Goal: Task Accomplishment & Management: Complete application form

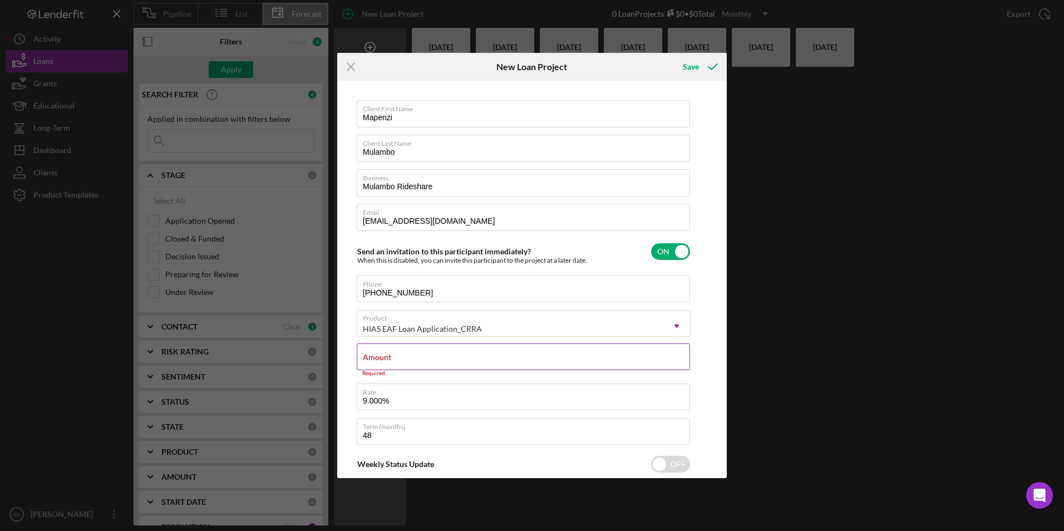
scroll to position [63, 0]
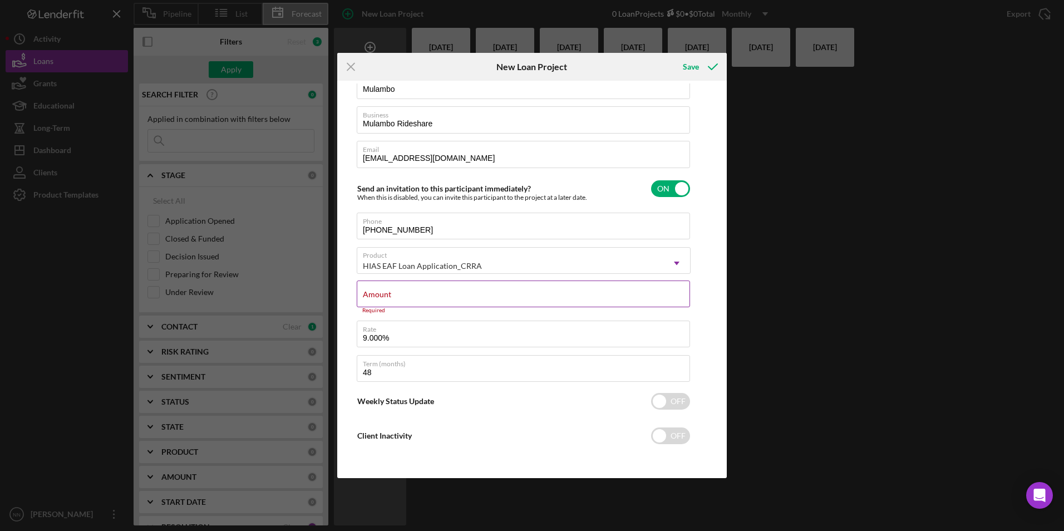
click at [477, 300] on input "Amount" at bounding box center [523, 293] width 333 height 27
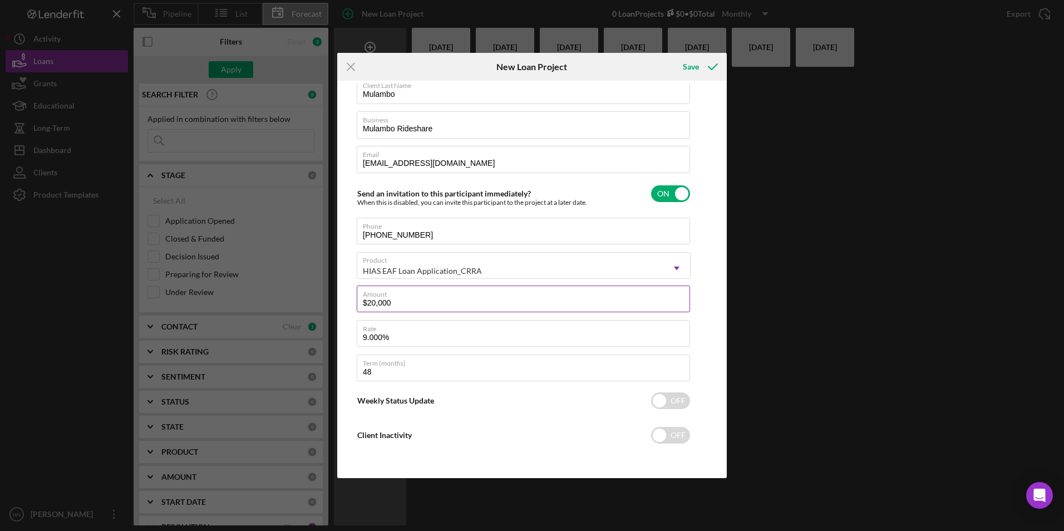
scroll to position [58, 0]
drag, startPoint x: 374, startPoint y: 302, endPoint x: 368, endPoint y: 299, distance: 6.5
click at [368, 299] on input "$20,000" at bounding box center [523, 298] width 333 height 27
type input "$15,000"
click at [698, 63] on div "Save" at bounding box center [691, 67] width 16 height 22
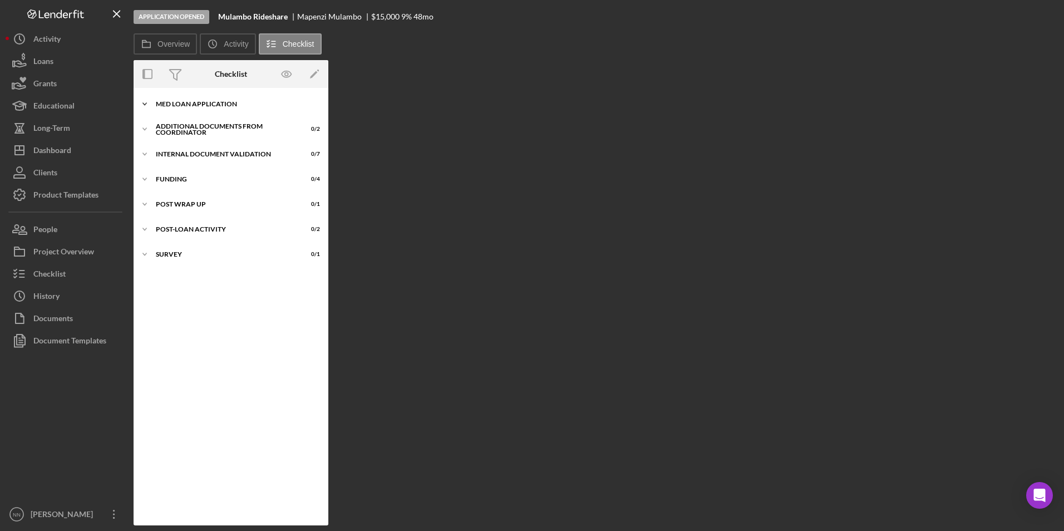
click at [225, 96] on div "Icon/Expander MED Loan Application 0 / 18" at bounding box center [231, 104] width 195 height 22
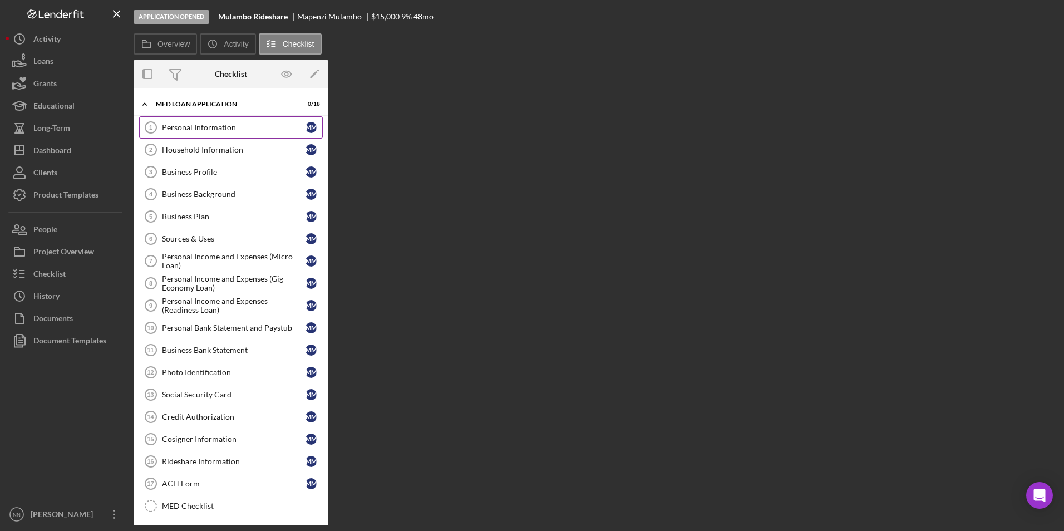
click at [222, 122] on link "Personal Information 1 Personal Information M M" at bounding box center [231, 127] width 184 height 22
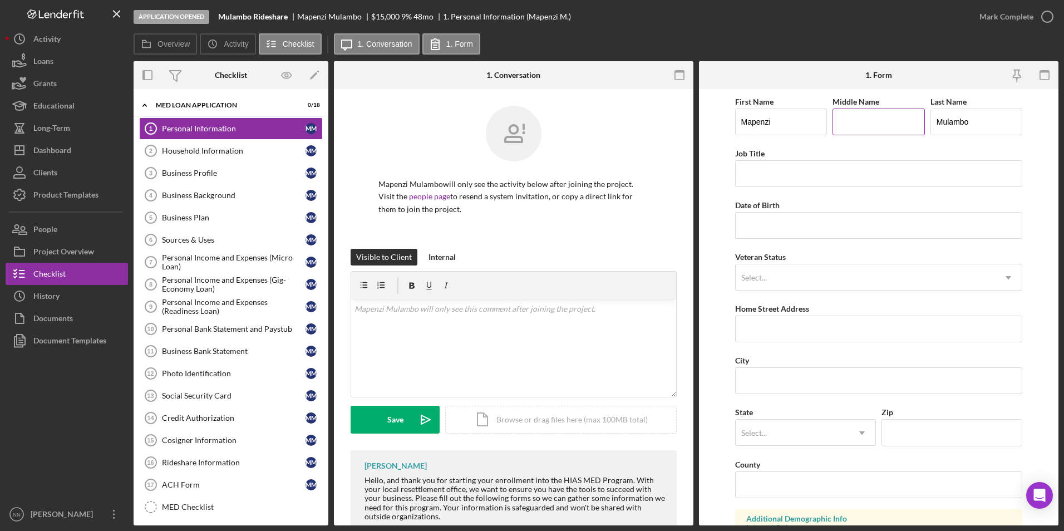
click at [879, 122] on input "Middle Name" at bounding box center [878, 122] width 92 height 27
click at [786, 190] on div "First Name Mapenzi Middle Name Last Name Mulambo Job Title Date of Birth Vetera…" at bounding box center [879, 449] width 288 height 708
click at [787, 177] on input "Job Title" at bounding box center [879, 173] width 288 height 27
click at [794, 229] on input "Date of Birth" at bounding box center [879, 225] width 288 height 27
type input "[DATE]"
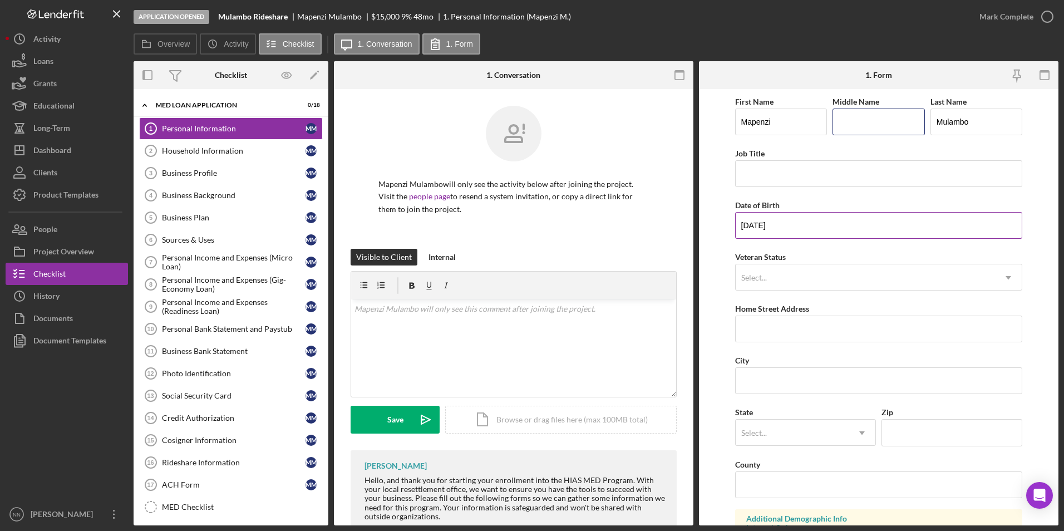
type input "De [DEMOGRAPHIC_DATA]"
type input "Maintenance"
type input "[STREET_ADDRESS][PERSON_NAME]"
type input "Charlotte"
type input "28205"
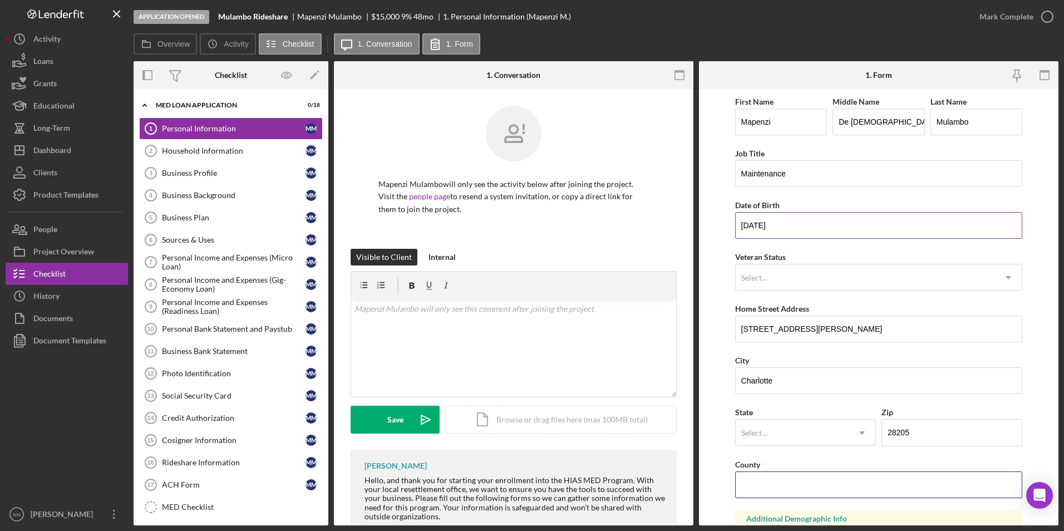
type input "[US_STATE]"
drag, startPoint x: 849, startPoint y: 131, endPoint x: 817, endPoint y: 133, distance: 31.8
click at [817, 133] on div "First Name Mapenzi Middle Name De [PERSON_NAME] Last Name Mulambo" at bounding box center [879, 121] width 288 height 52
drag, startPoint x: 862, startPoint y: 328, endPoint x: 789, endPoint y: 327, distance: 73.5
click at [696, 328] on div "Overview Internal Workflow Stage Application Opened Icon/Dropdown Arrow Archive…" at bounding box center [596, 293] width 925 height 464
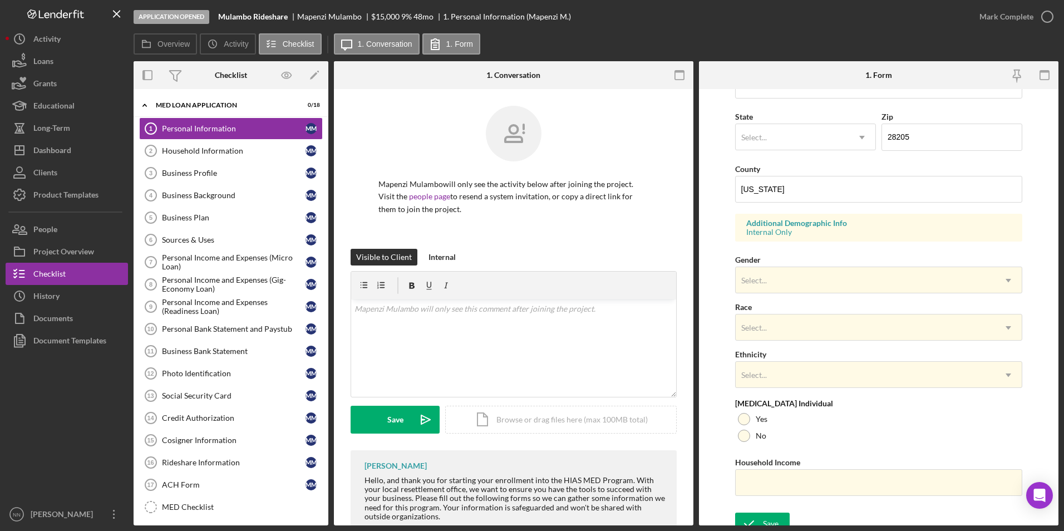
scroll to position [307, 0]
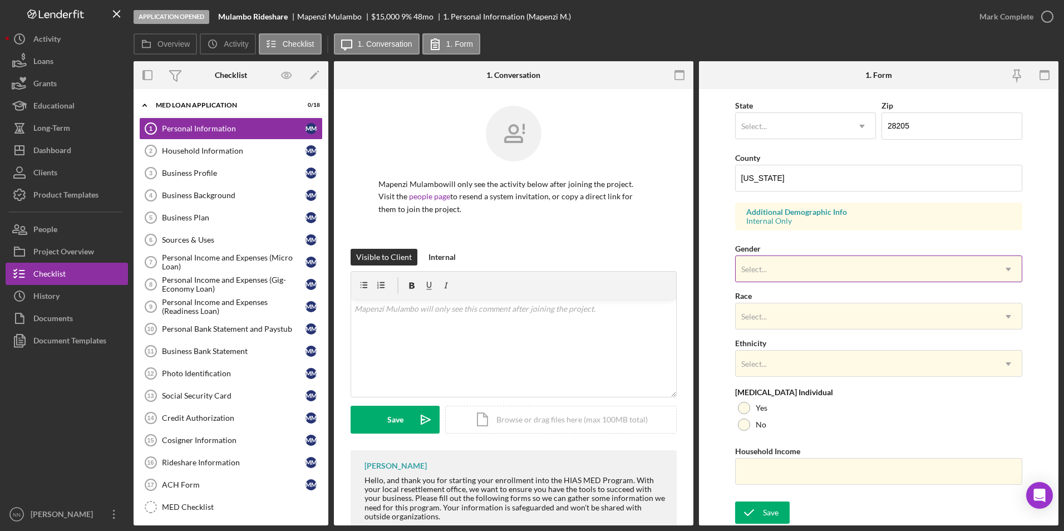
click at [785, 264] on div "Select..." at bounding box center [866, 270] width 260 height 26
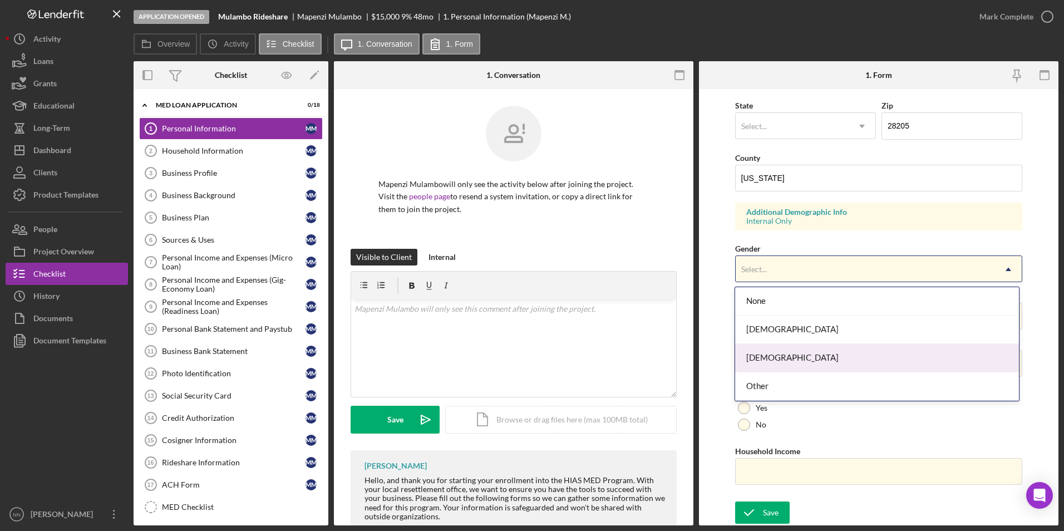
click at [807, 363] on div "[DEMOGRAPHIC_DATA]" at bounding box center [877, 358] width 284 height 28
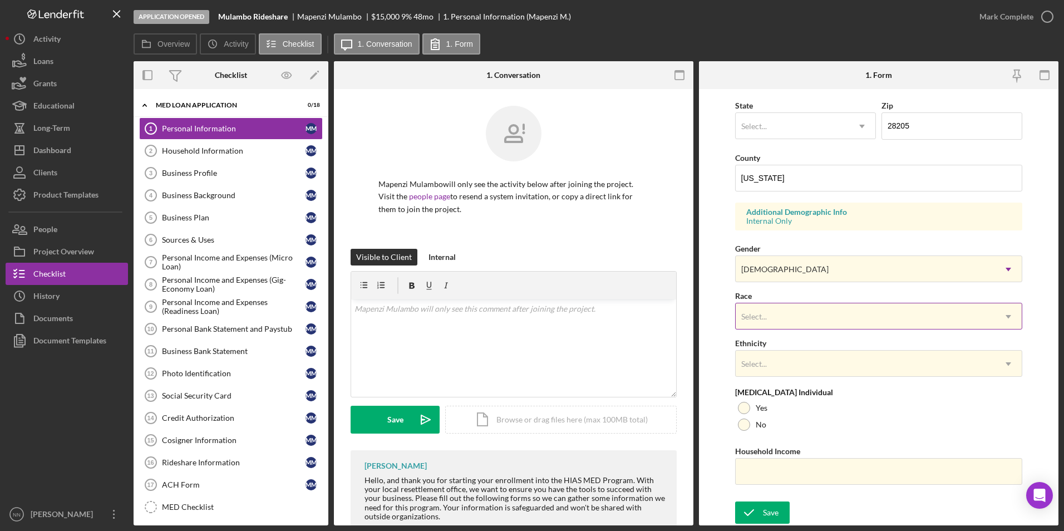
click at [780, 305] on div "Select..." at bounding box center [866, 317] width 260 height 26
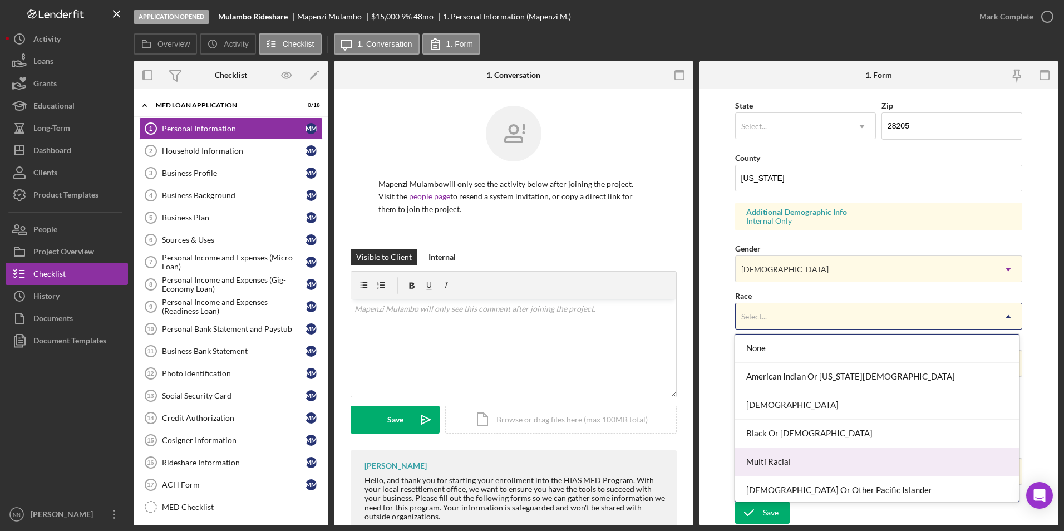
scroll to position [60, 0]
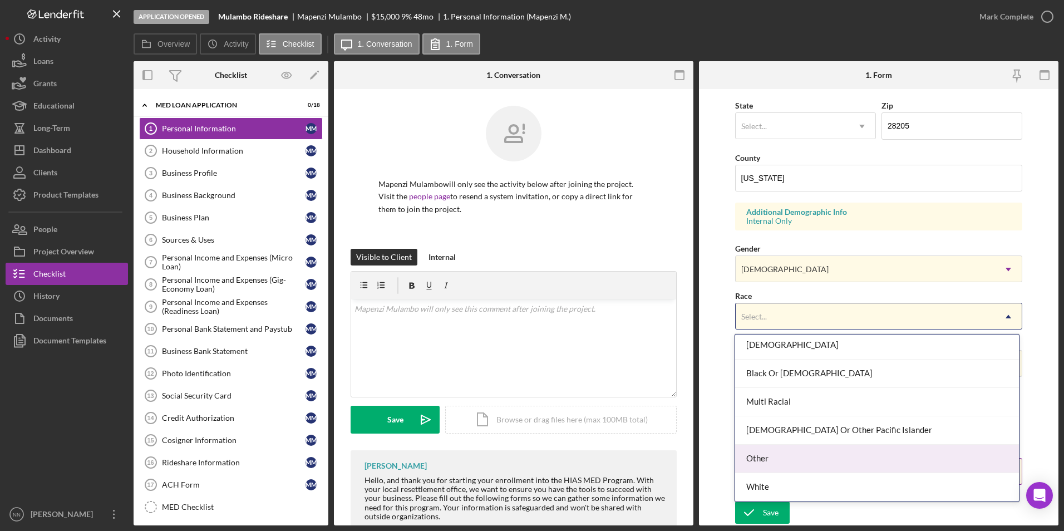
click at [796, 460] on div "Other" at bounding box center [877, 459] width 284 height 28
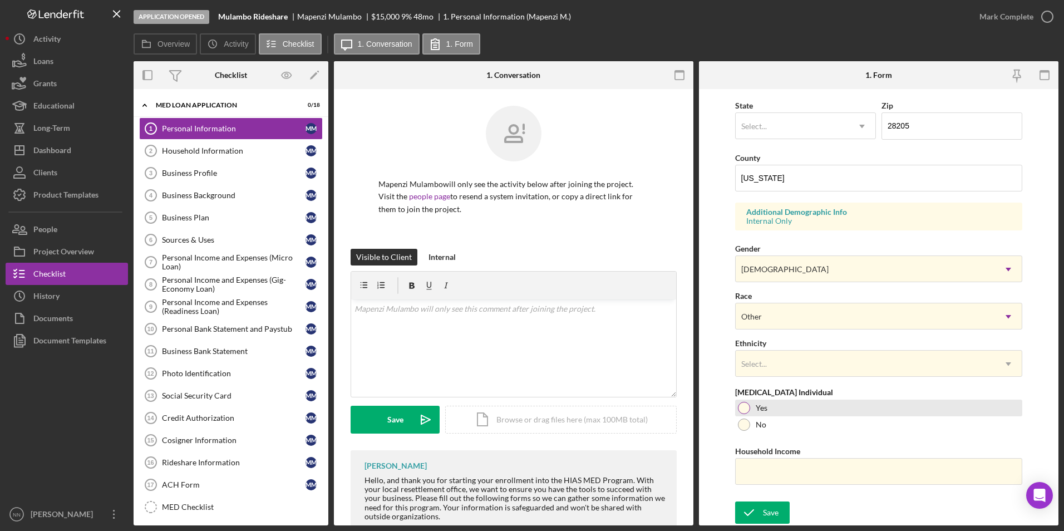
click at [754, 408] on div "Yes" at bounding box center [879, 408] width 288 height 17
click at [776, 367] on div "Select..." at bounding box center [866, 364] width 260 height 26
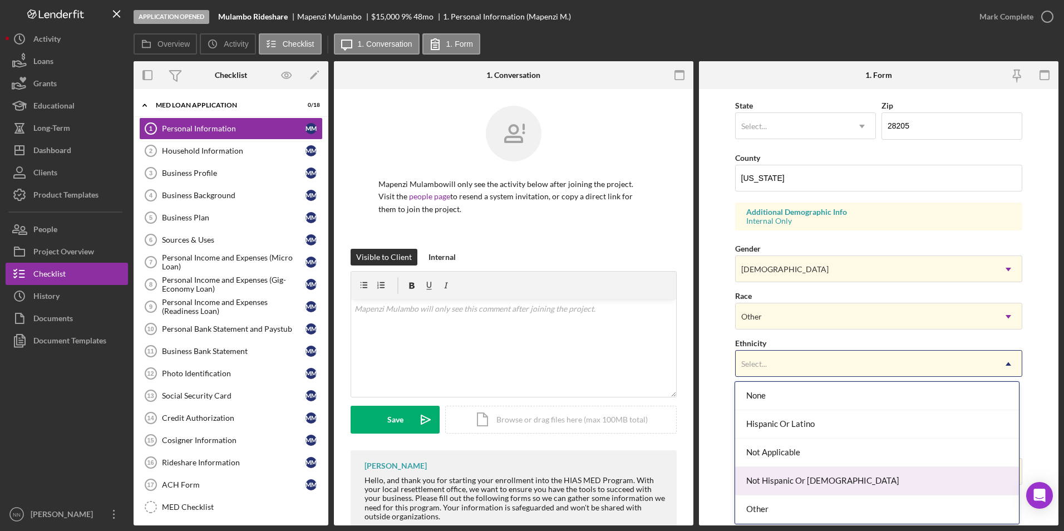
click at [779, 479] on div "Not Hispanic Or [DEMOGRAPHIC_DATA]" at bounding box center [877, 481] width 284 height 28
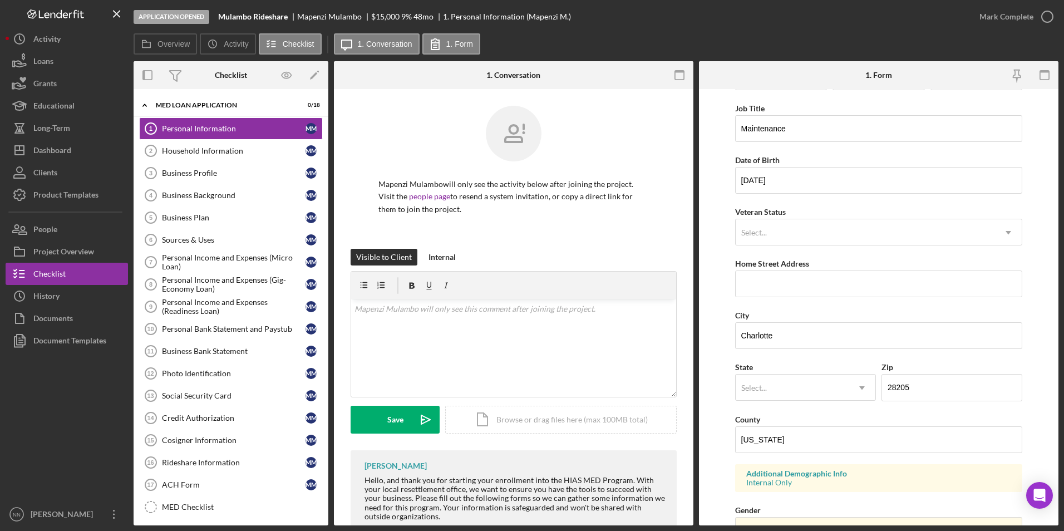
scroll to position [0, 0]
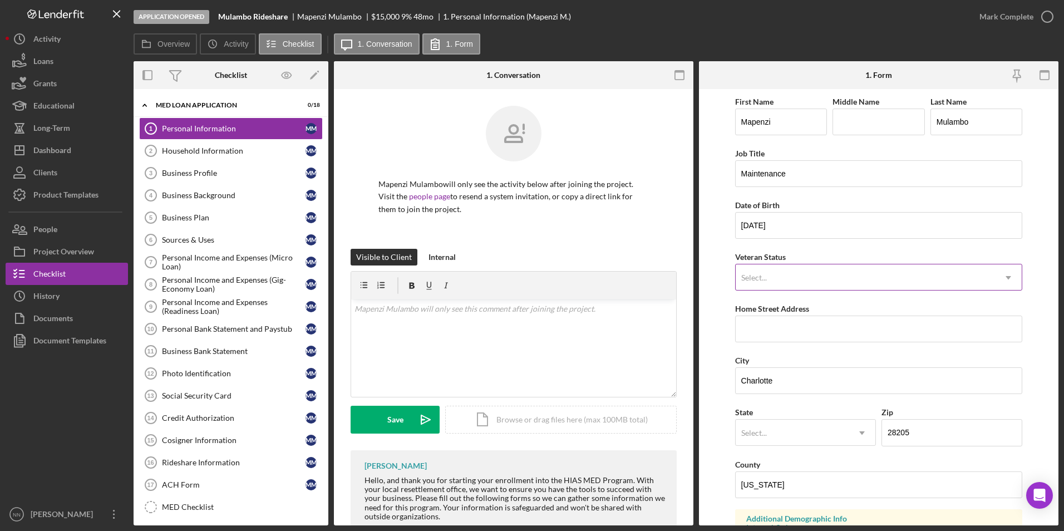
click at [767, 278] on div "Select..." at bounding box center [754, 277] width 28 height 9
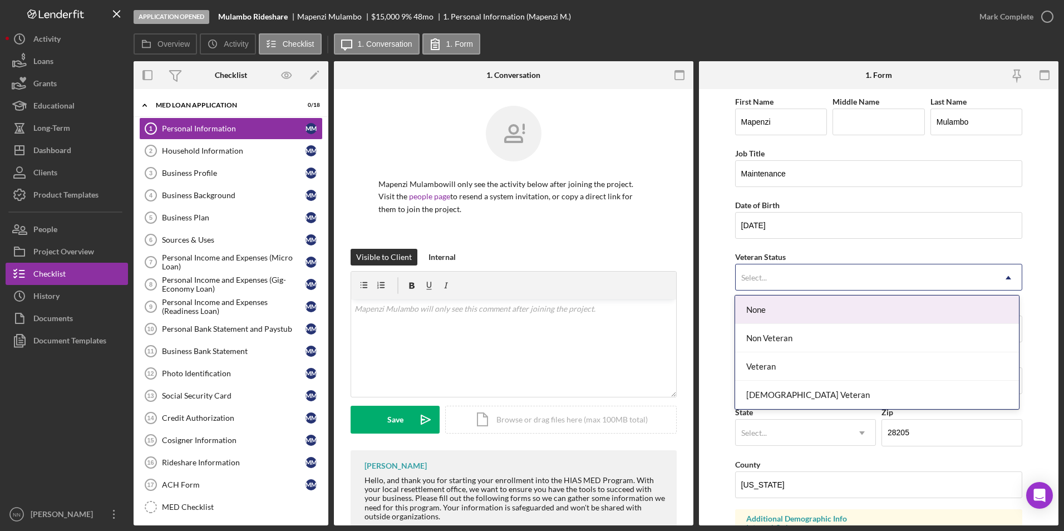
click at [771, 304] on div "None" at bounding box center [877, 309] width 284 height 28
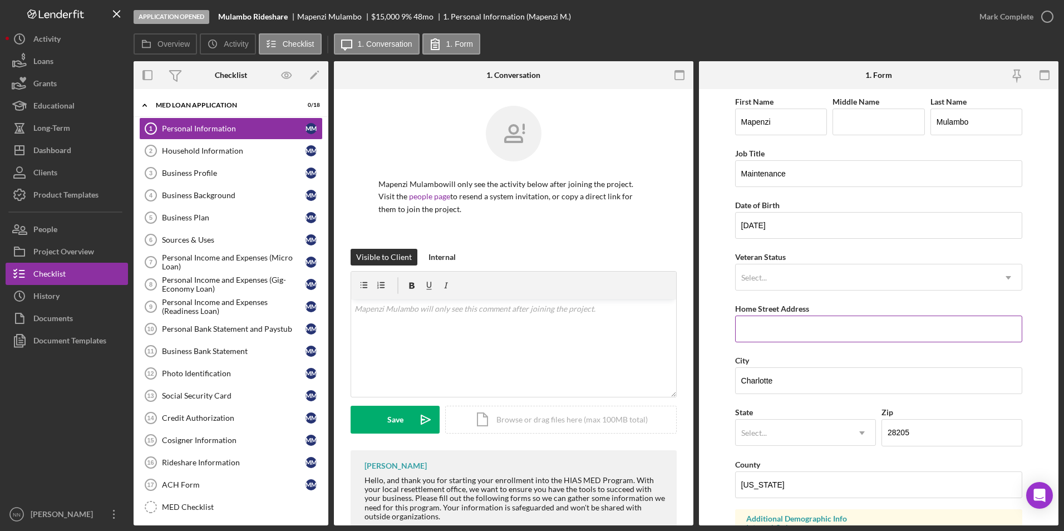
click at [759, 331] on input "Home Street Address" at bounding box center [879, 329] width 288 height 27
click at [772, 275] on div "Select..." at bounding box center [866, 278] width 260 height 26
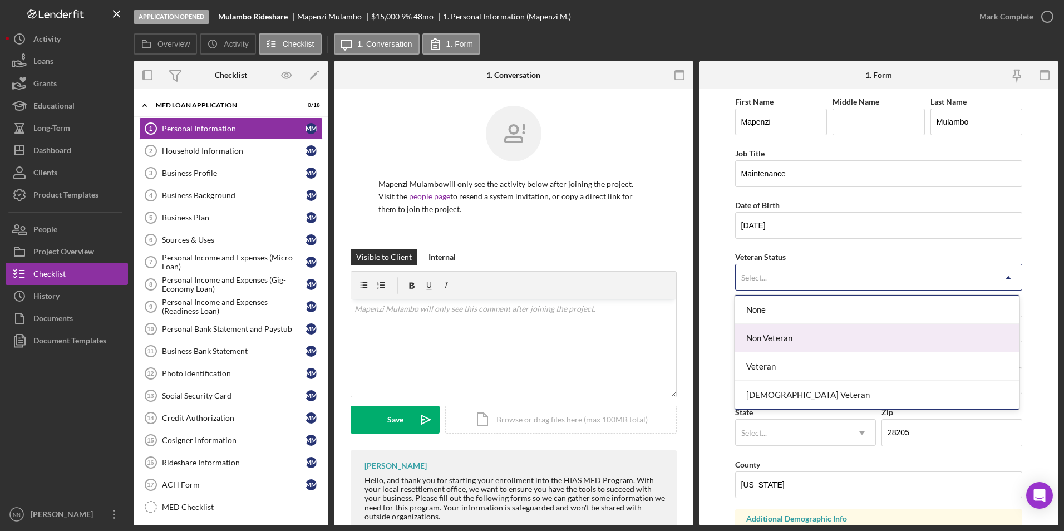
click at [778, 340] on div "Non Veteran" at bounding box center [877, 338] width 284 height 28
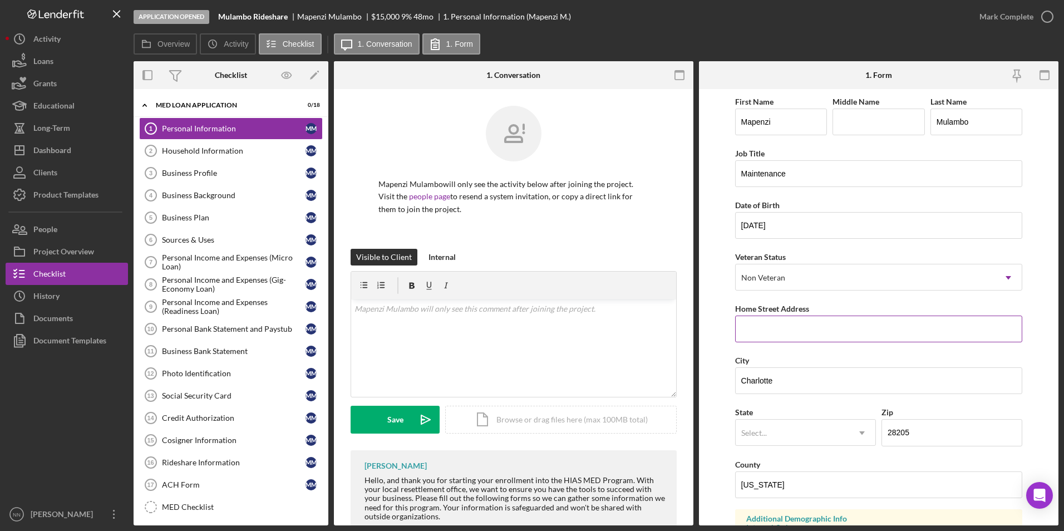
click at [772, 323] on input "Home Street Address" at bounding box center [879, 329] width 288 height 27
paste input "[STREET_ADDRESS]"
type input "[STREET_ADDRESS]"
click at [903, 433] on input "28205" at bounding box center [951, 432] width 141 height 27
type input "28209"
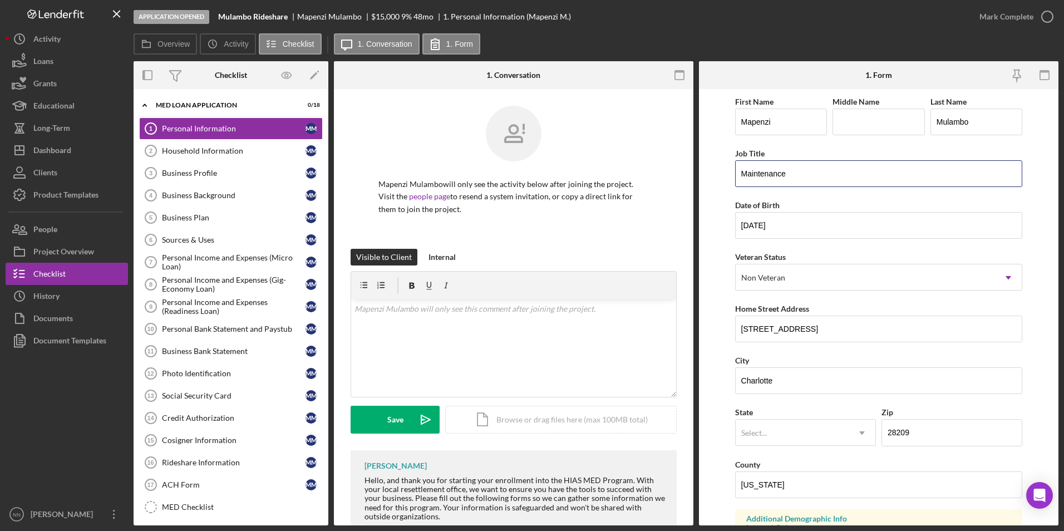
click at [726, 183] on form "First Name Mapenzi Middle Name Last Name Mulambo Job Title Maintenance Date of …" at bounding box center [878, 307] width 359 height 436
click at [792, 166] on input "Inbound" at bounding box center [879, 173] width 288 height 27
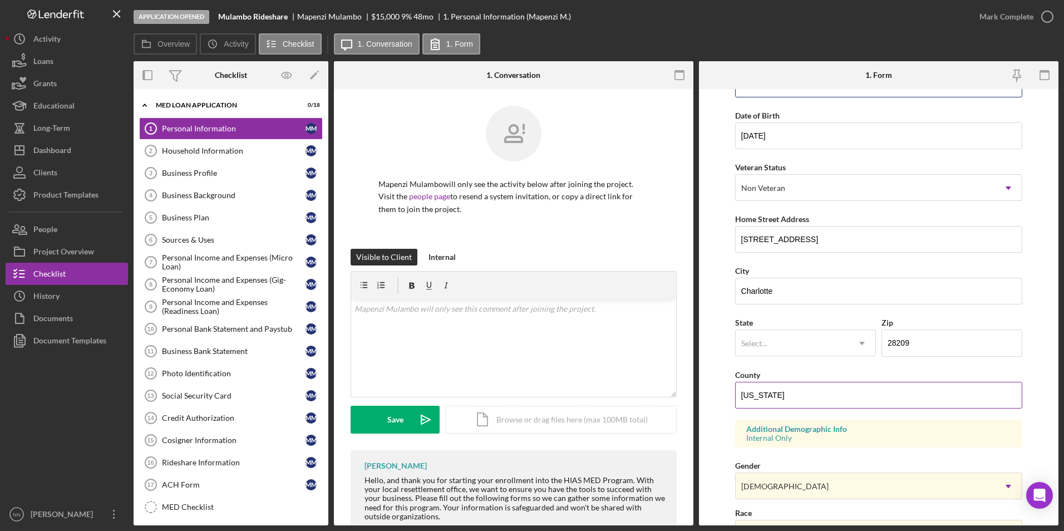
scroll to position [111, 0]
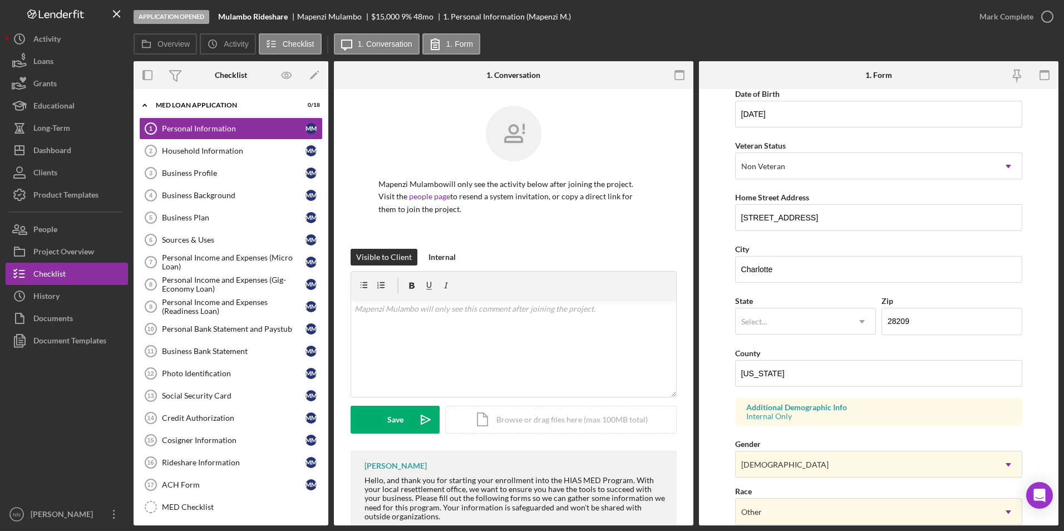
click at [780, 302] on div "State Select... Icon/Dropdown Arrow" at bounding box center [805, 314] width 141 height 41
click at [784, 318] on div "Select..." at bounding box center [792, 322] width 113 height 26
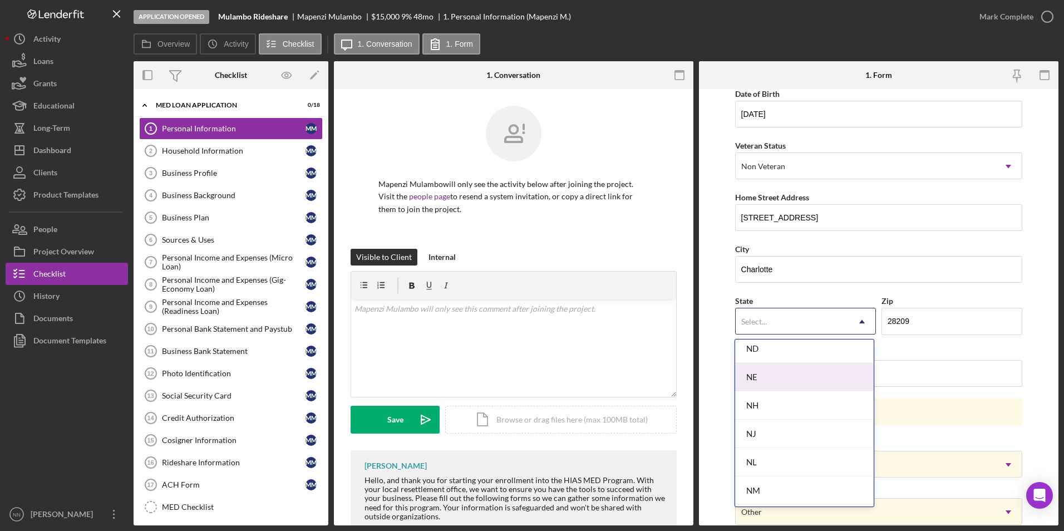
scroll to position [1113, 0]
click at [772, 383] on div "NC" at bounding box center [804, 376] width 139 height 28
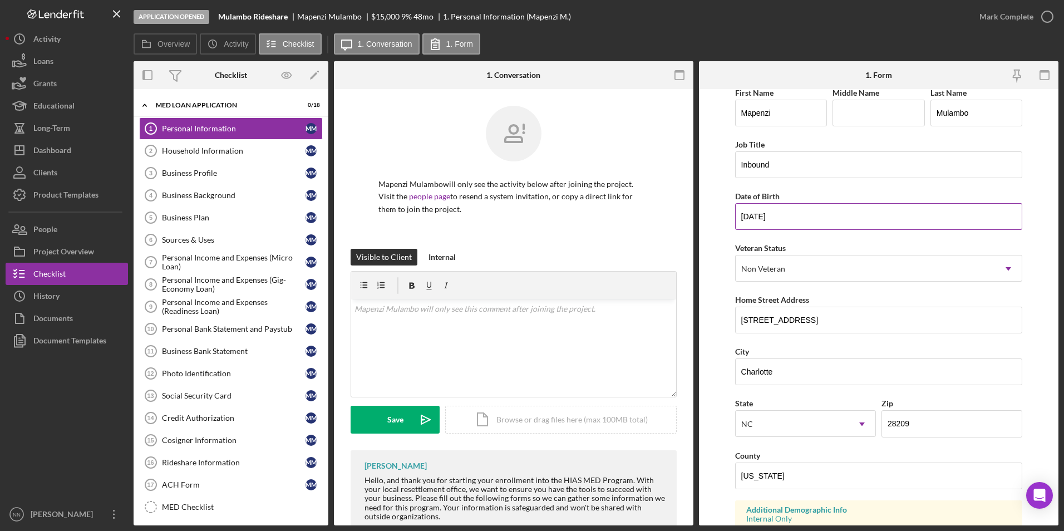
scroll to position [0, 0]
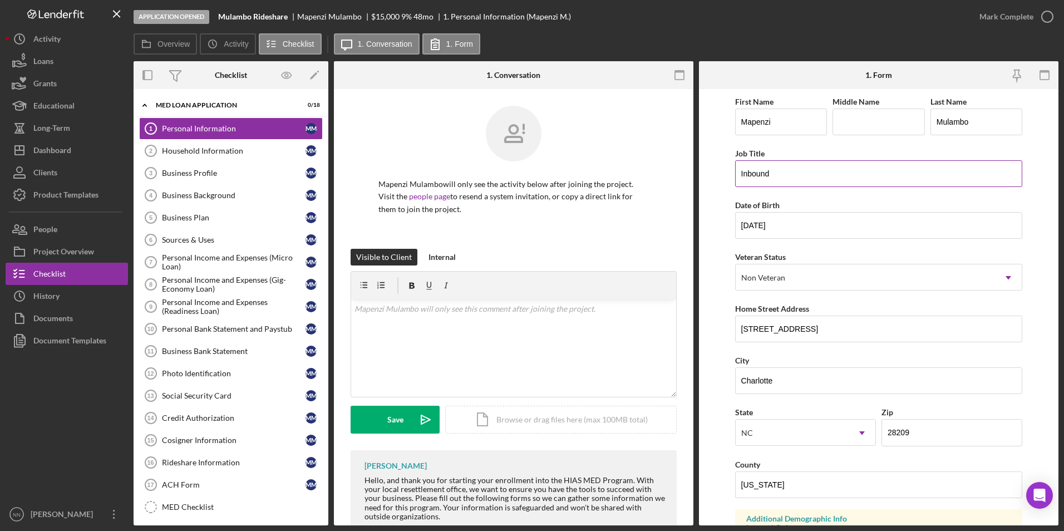
click at [797, 183] on input "Inbound" at bounding box center [879, 173] width 288 height 27
click at [843, 178] on input "Inbound" at bounding box center [879, 173] width 288 height 27
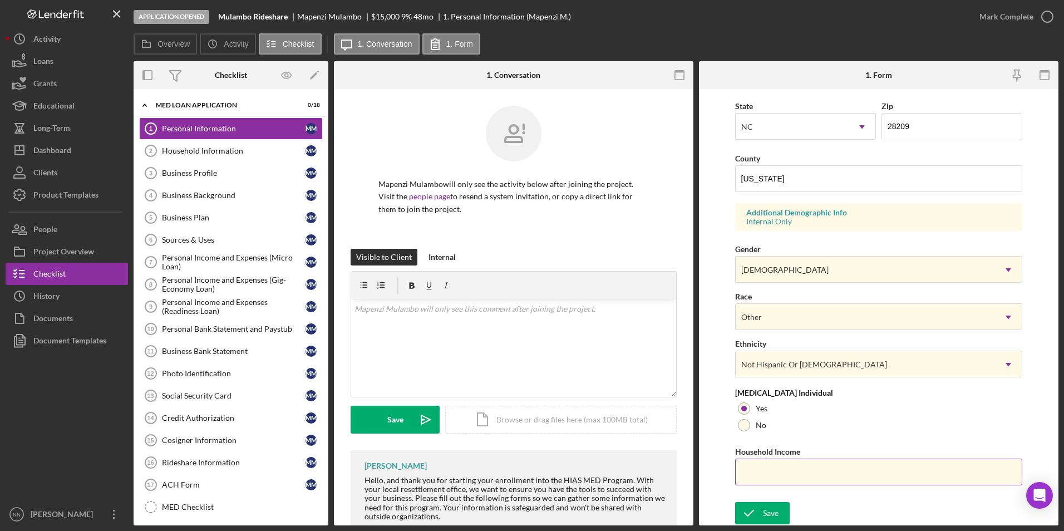
scroll to position [307, 0]
type input "Inbound Stower"
click at [802, 472] on input "Household Income" at bounding box center [879, 471] width 288 height 27
type input "$48,768"
click at [780, 510] on button "Save" at bounding box center [762, 512] width 55 height 22
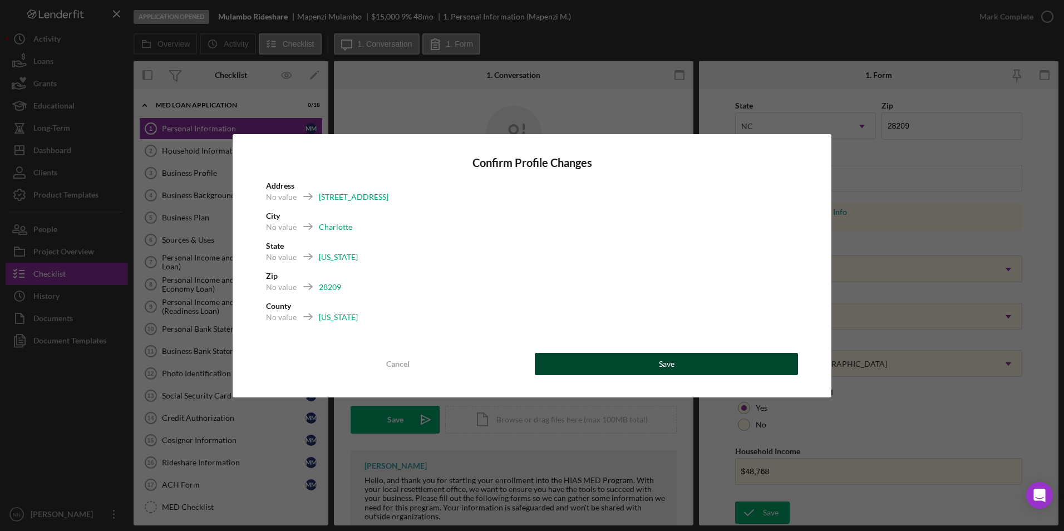
click at [594, 361] on button "Save" at bounding box center [666, 364] width 263 height 22
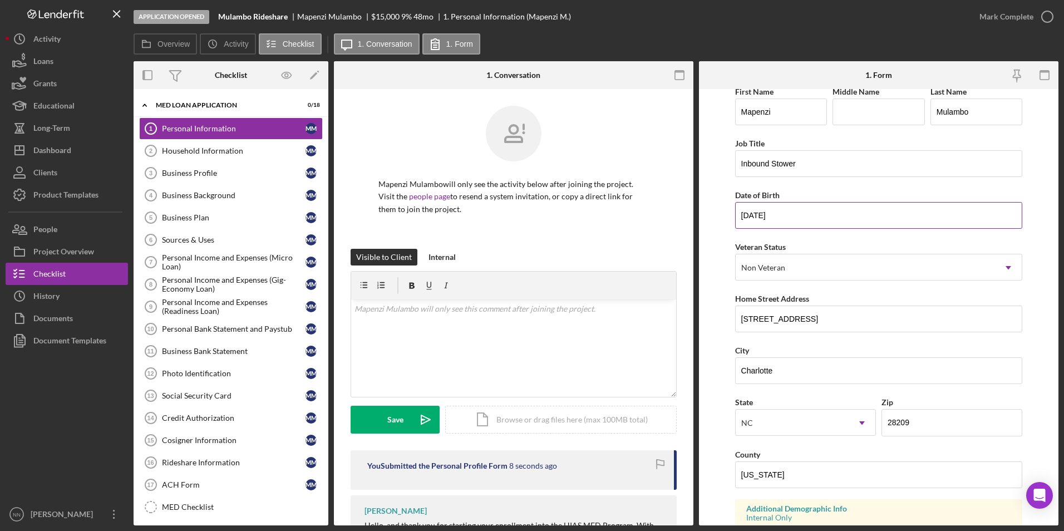
scroll to position [0, 0]
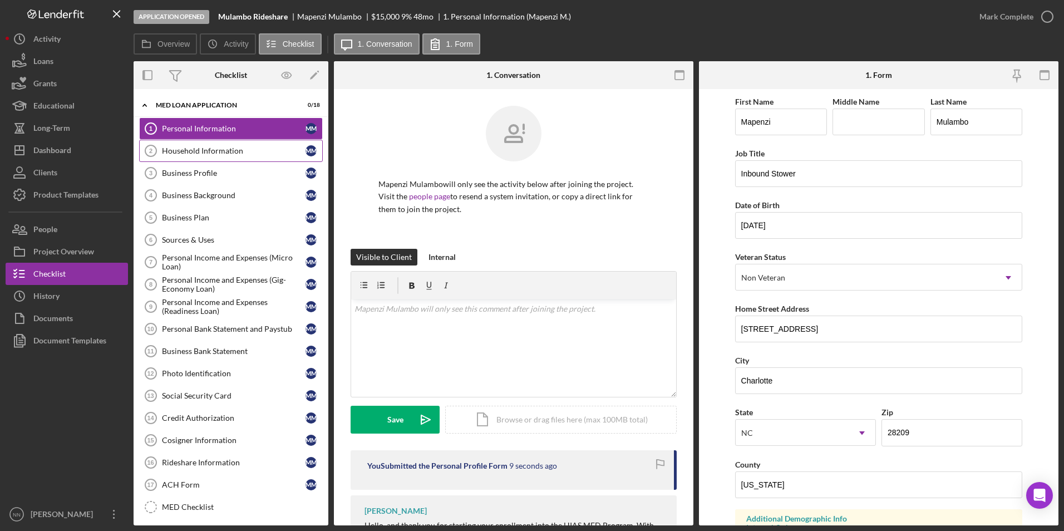
click at [223, 155] on div "Household Information" at bounding box center [234, 150] width 144 height 9
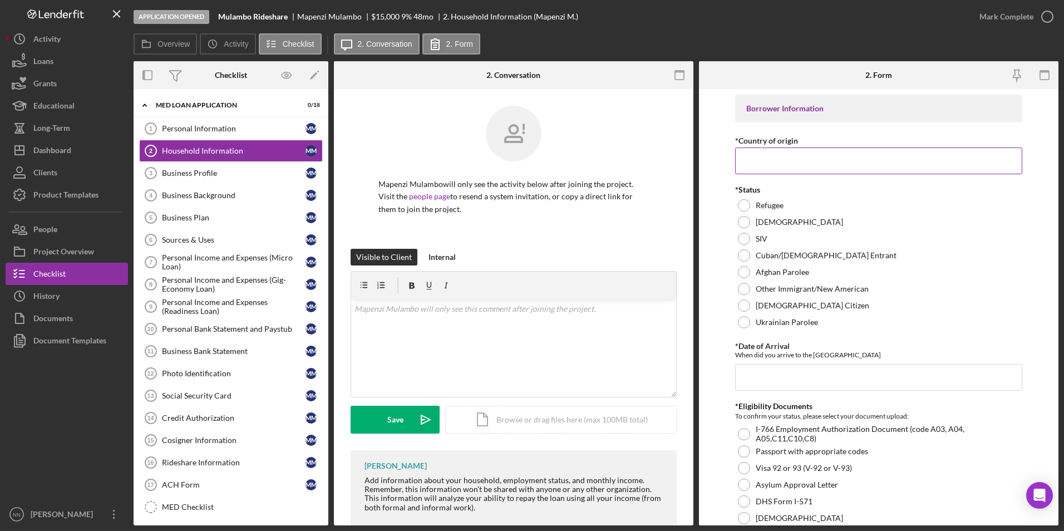
click at [856, 166] on input "*Country of origin" at bounding box center [879, 160] width 288 height 27
click at [999, 317] on div "*Status Refugee [DEMOGRAPHIC_DATA] SIV Cuban/[DEMOGRAPHIC_DATA] Entrant [DEMOGR…" at bounding box center [879, 257] width 288 height 145
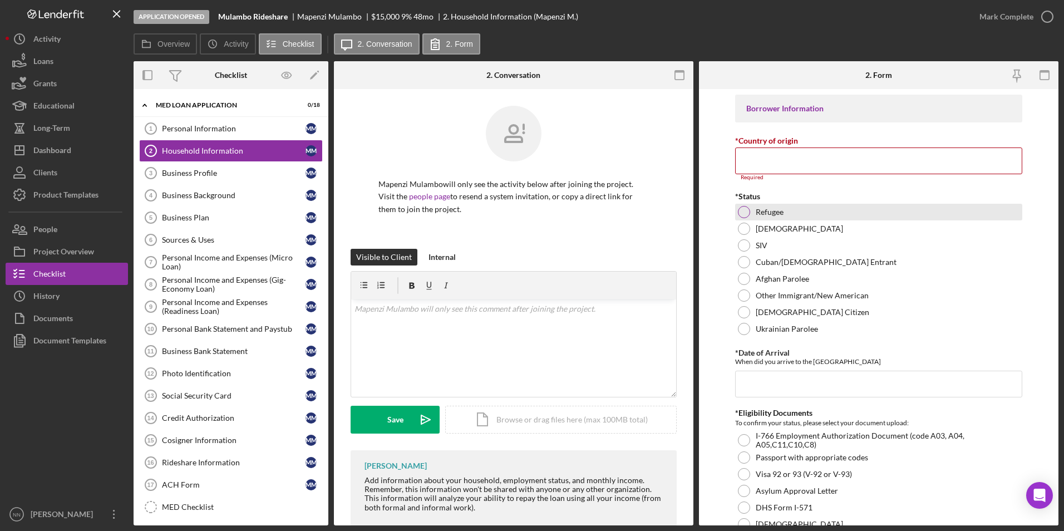
click at [756, 215] on label "Refugee" at bounding box center [770, 212] width 28 height 9
click at [764, 167] on input "*Country of origin" at bounding box center [879, 160] width 288 height 27
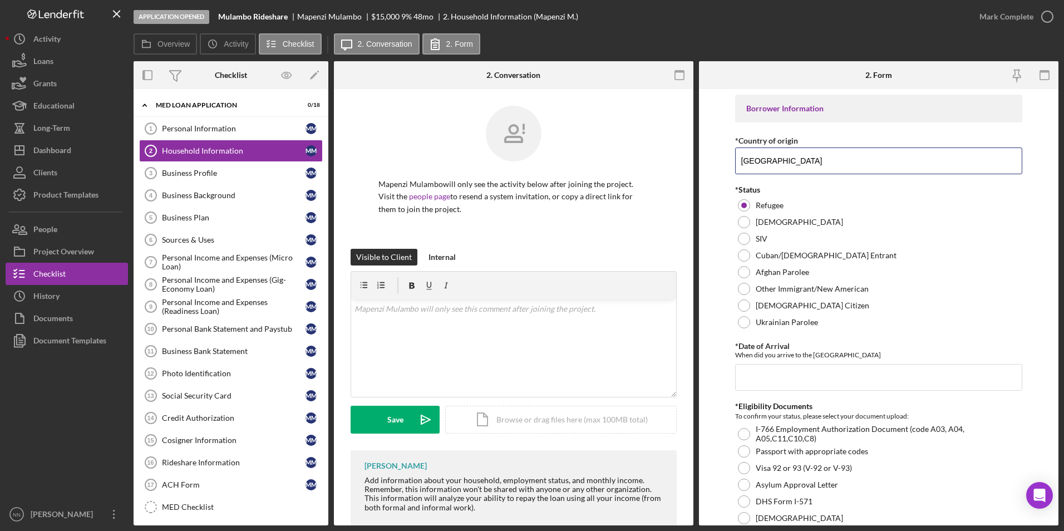
type input "[GEOGRAPHIC_DATA]"
click at [782, 386] on input "*Date of Arrival" at bounding box center [879, 377] width 288 height 27
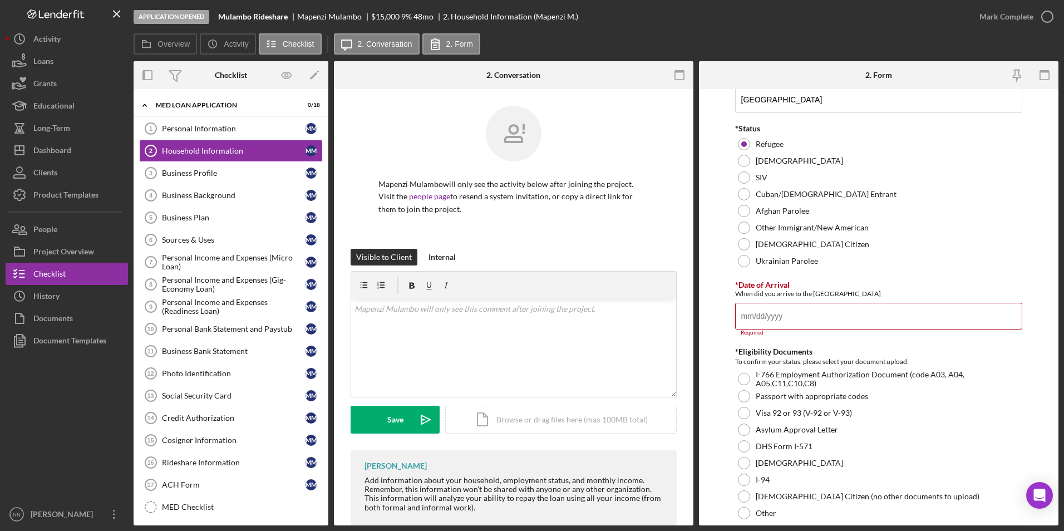
scroll to position [111, 0]
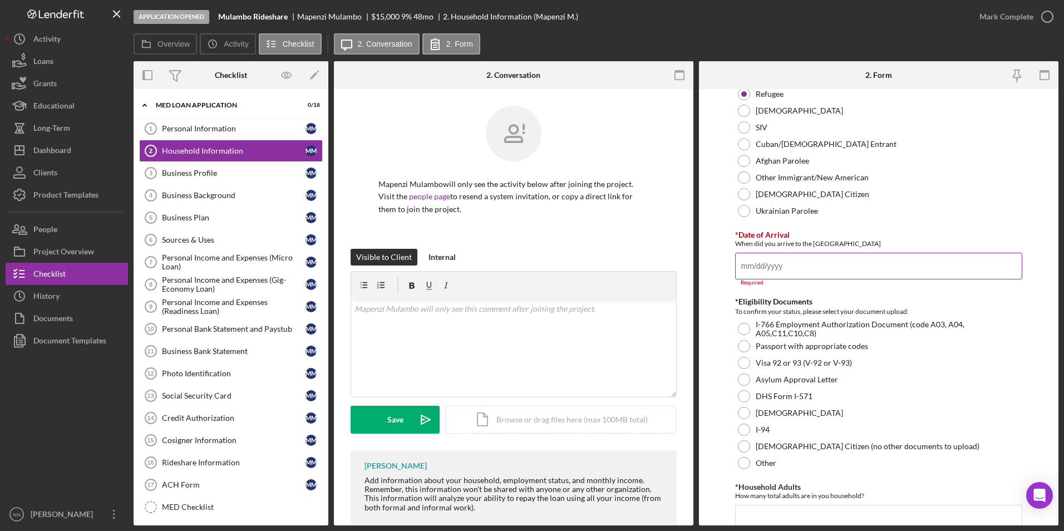
paste input "[DATE]"
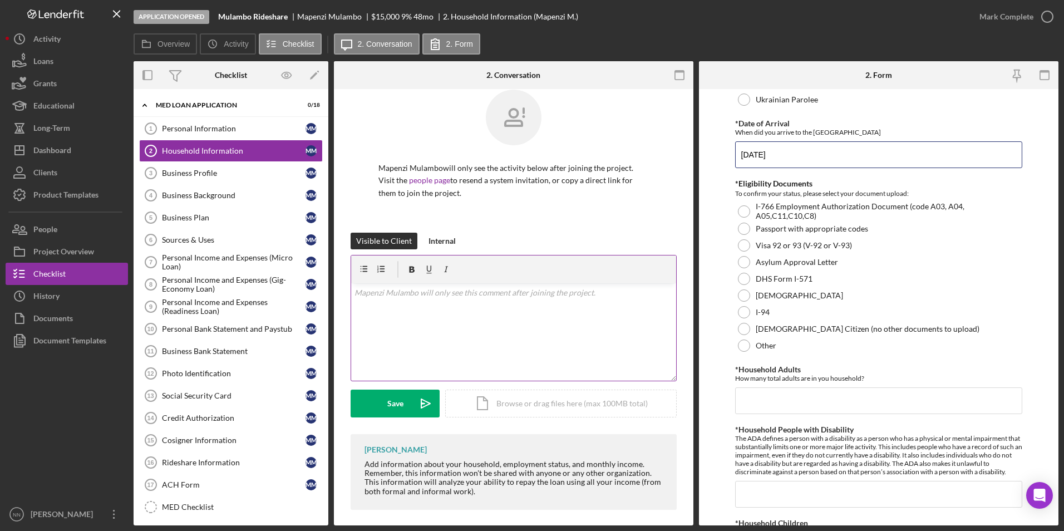
scroll to position [23, 0]
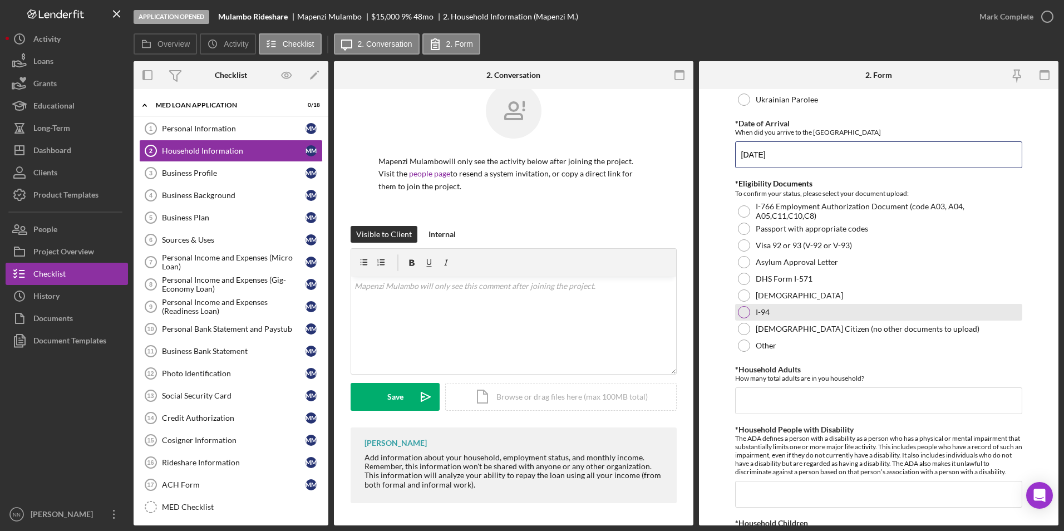
type input "[DATE]"
click at [746, 306] on div "I-94" at bounding box center [879, 312] width 288 height 17
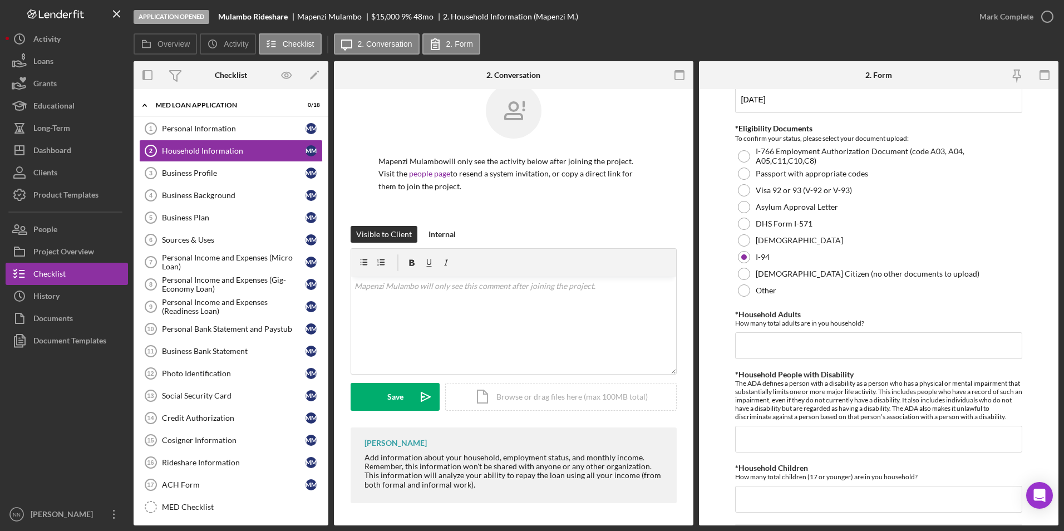
scroll to position [223, 0]
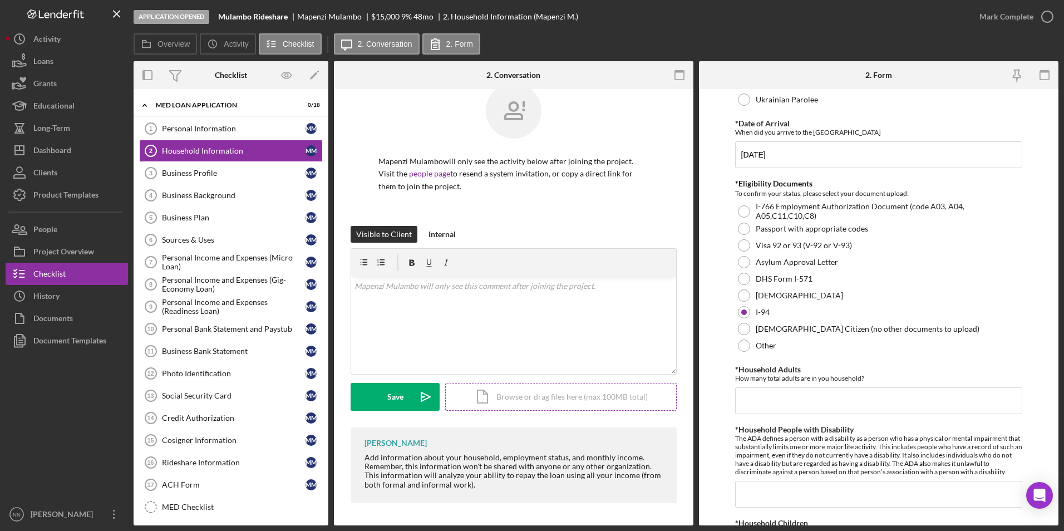
click at [533, 400] on div "Icon/Document Browse or drag files here (max 100MB total) Tap to choose files o…" at bounding box center [560, 397] width 231 height 28
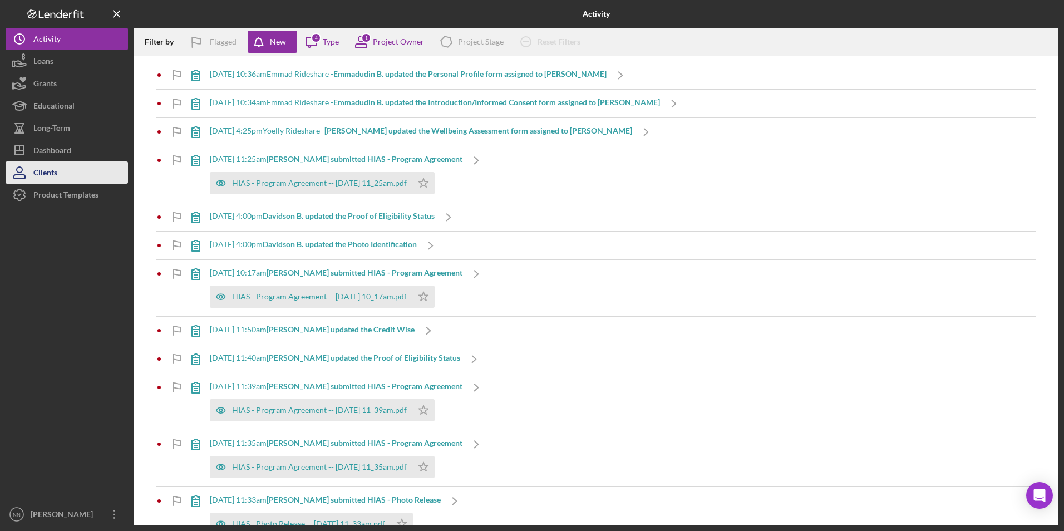
click at [58, 165] on button "Clients" at bounding box center [67, 172] width 122 height 22
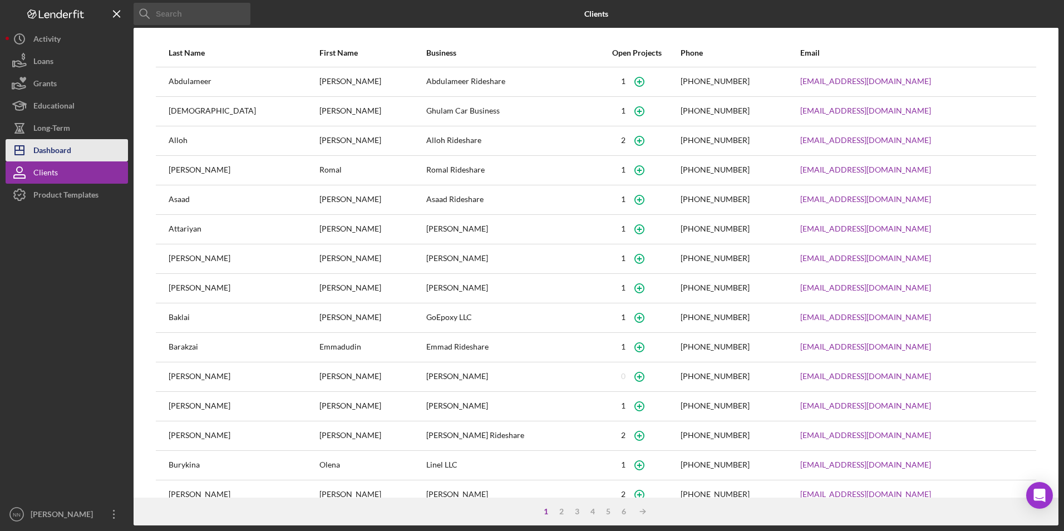
click at [86, 152] on button "Icon/Dashboard Dashboard" at bounding box center [67, 150] width 122 height 22
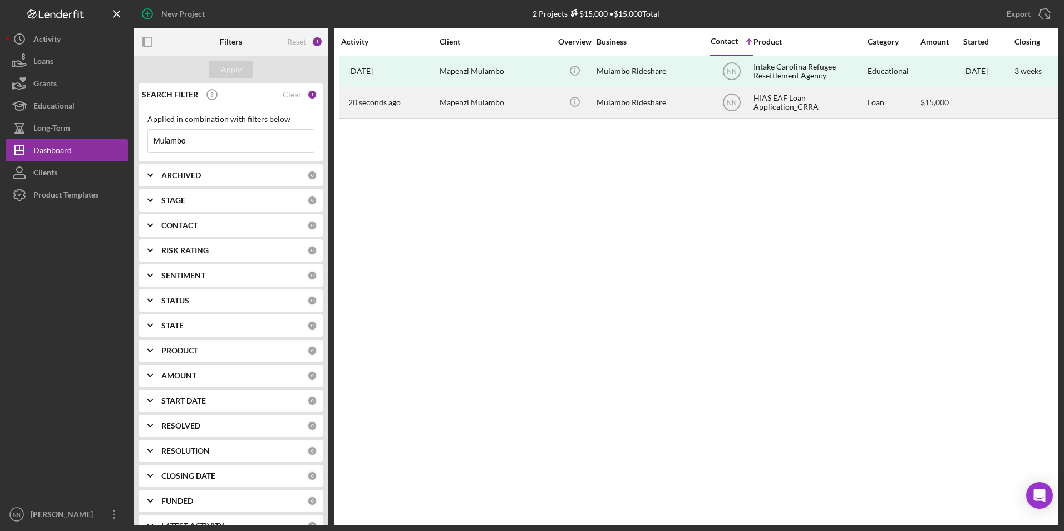
click at [648, 110] on div "Mulambo Rideshare" at bounding box center [652, 102] width 111 height 29
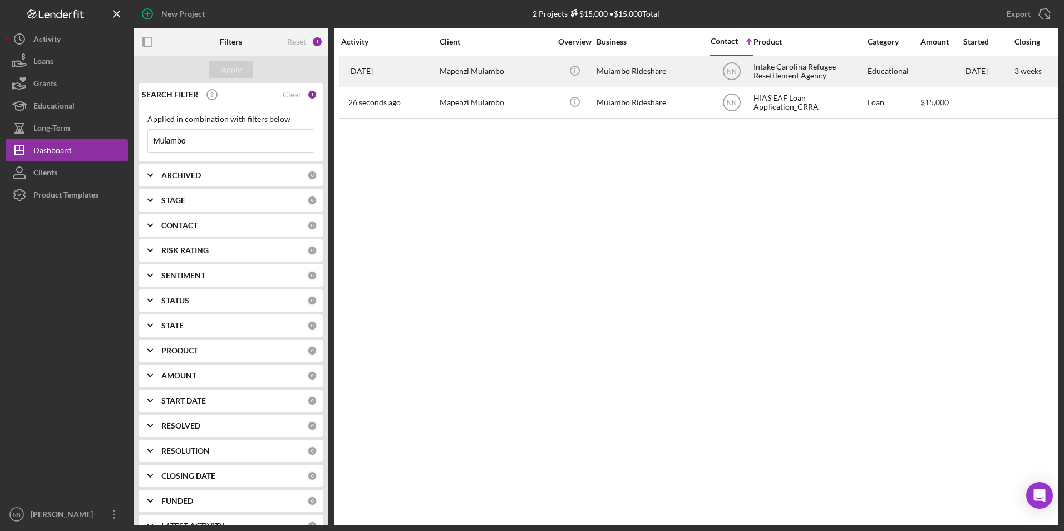
click at [806, 76] on div "Intake Carolina Refugee Resettlement Agency" at bounding box center [808, 71] width 111 height 29
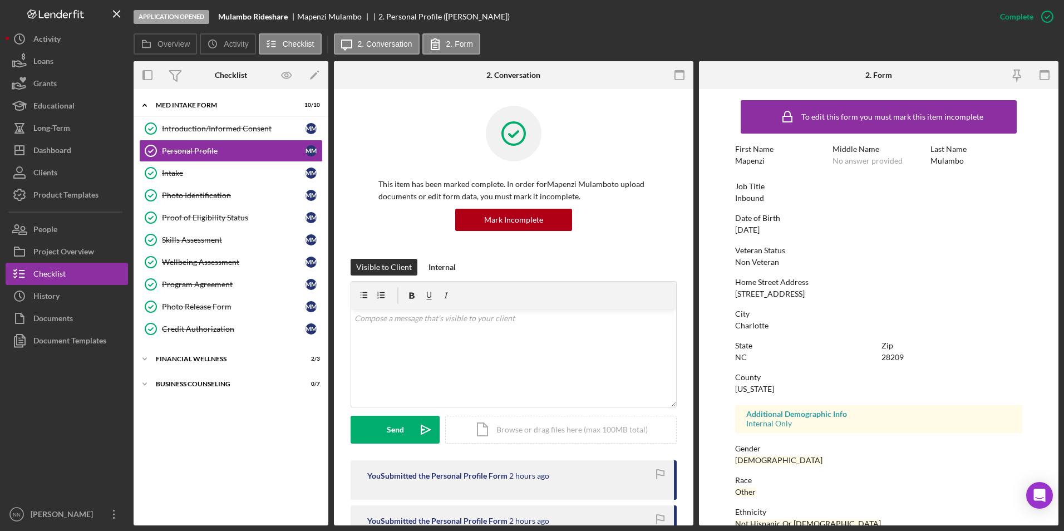
drag, startPoint x: 787, startPoint y: 228, endPoint x: 732, endPoint y: 226, distance: 55.1
click at [732, 226] on form "To edit this form you must mark this item incomplete First Name Mapenzi Middle …" at bounding box center [878, 307] width 359 height 436
copy div "09/18/1997"
drag, startPoint x: 856, startPoint y: 298, endPoint x: 741, endPoint y: 294, distance: 115.3
click at [741, 294] on div "To edit this form you must mark this item incomplete First Name Mapenzi Middle …" at bounding box center [879, 349] width 288 height 508
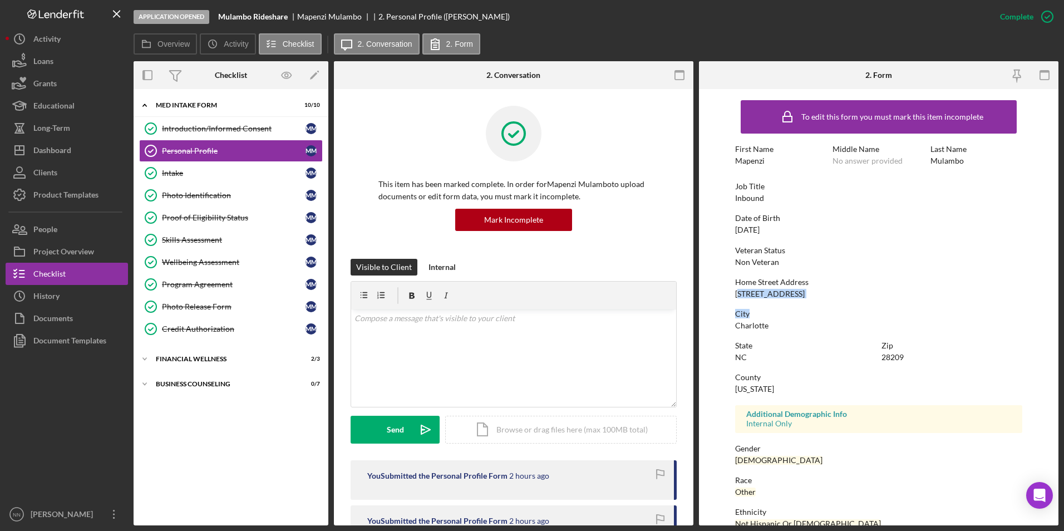
click at [741, 293] on div "[STREET_ADDRESS]" at bounding box center [770, 293] width 70 height 9
drag, startPoint x: 836, startPoint y: 292, endPoint x: 736, endPoint y: 293, distance: 100.2
click at [736, 293] on div "Home Street Address 1112 Scaleybark Rd Apt 319" at bounding box center [879, 288] width 288 height 21
copy div "[STREET_ADDRESS]"
